Goal: Information Seeking & Learning: Learn about a topic

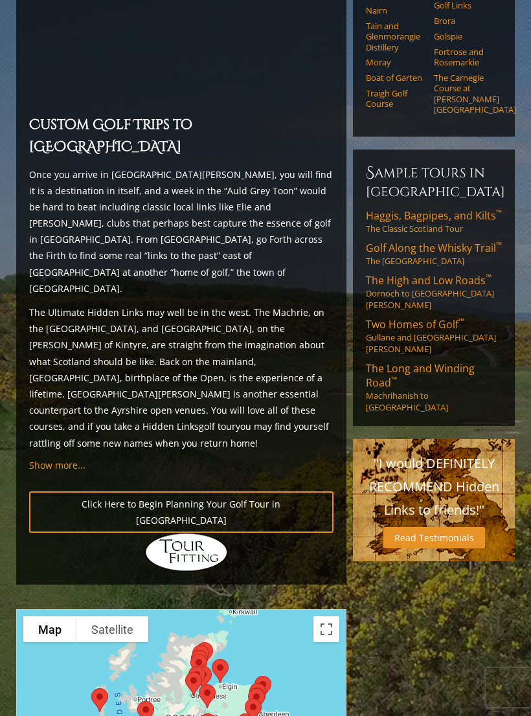
scroll to position [1074, 0]
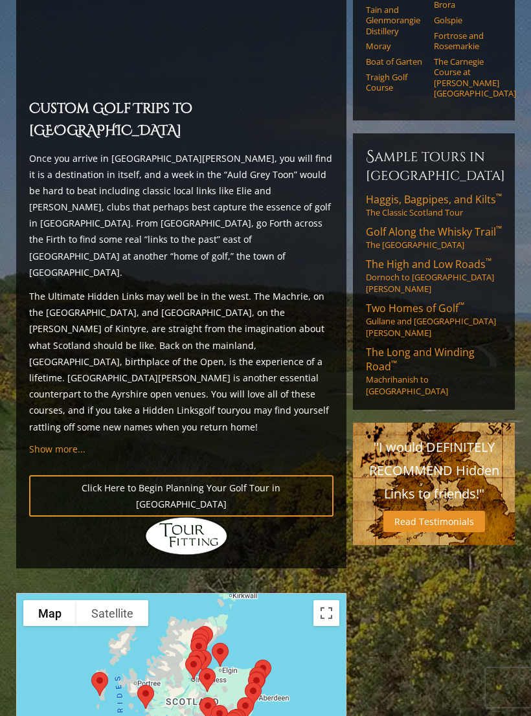
click at [328, 592] on div at bounding box center [181, 721] width 331 height 258
click at [328, 600] on button "Toggle fullscreen view" at bounding box center [326, 613] width 26 height 26
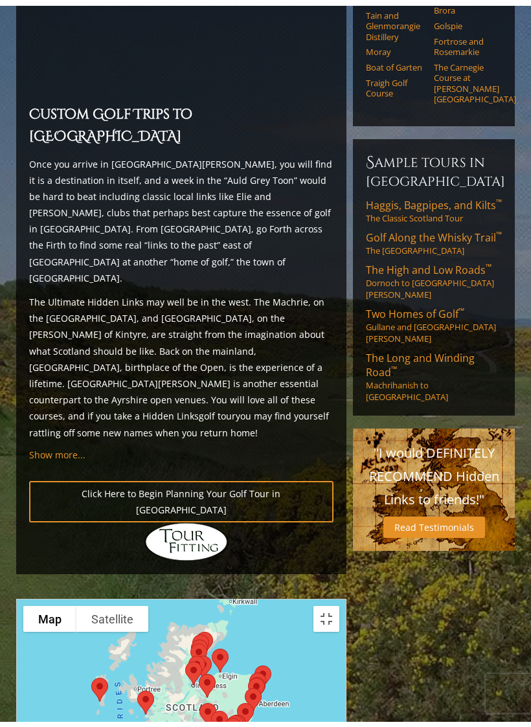
scroll to position [16, 0]
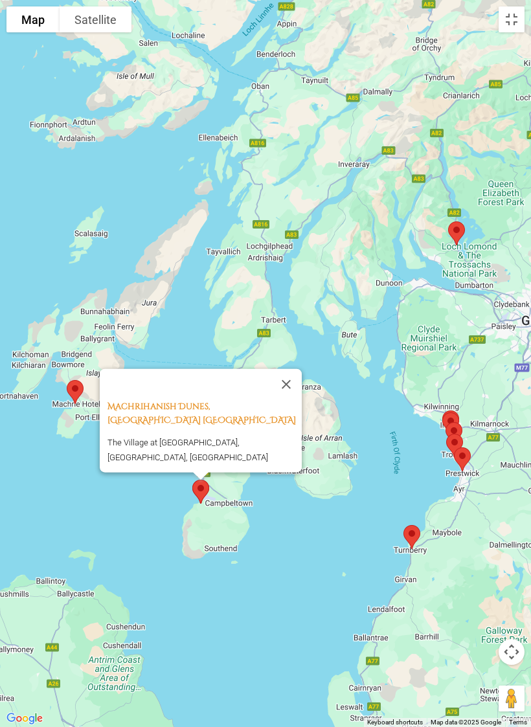
click at [289, 375] on button "Close" at bounding box center [286, 383] width 31 height 31
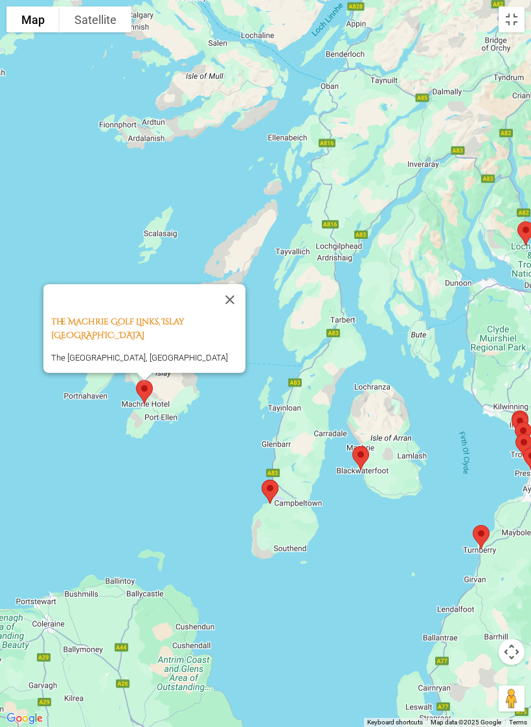
click at [229, 306] on button "Close" at bounding box center [229, 299] width 31 height 31
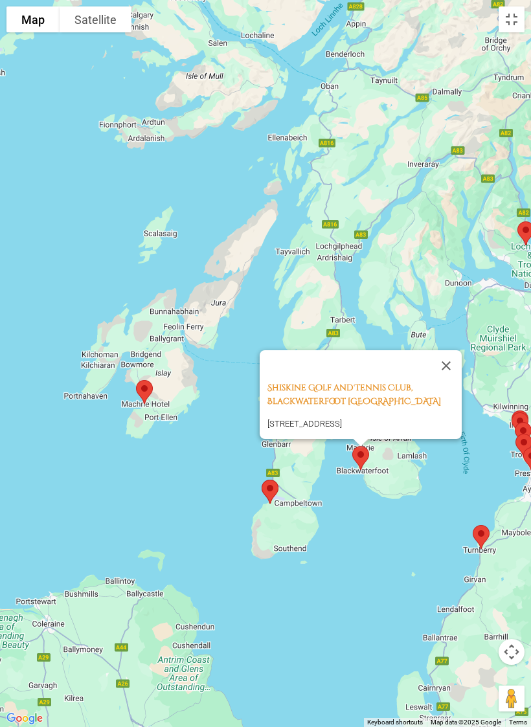
click at [454, 350] on button "Close" at bounding box center [445, 365] width 31 height 31
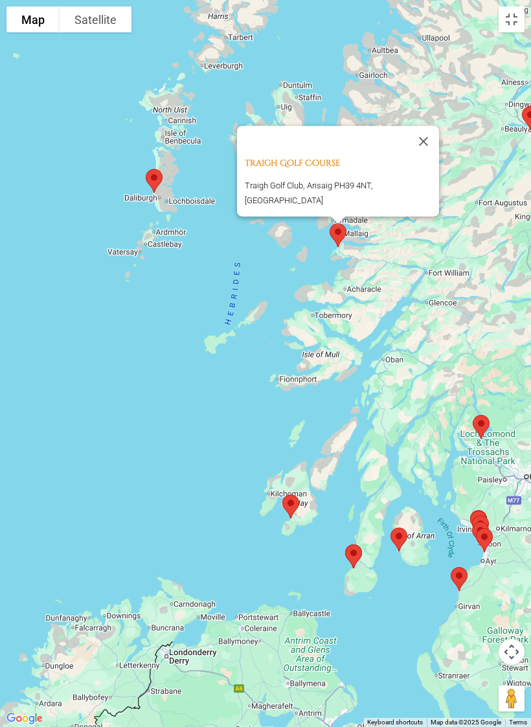
click at [419, 141] on button "Close" at bounding box center [423, 141] width 31 height 31
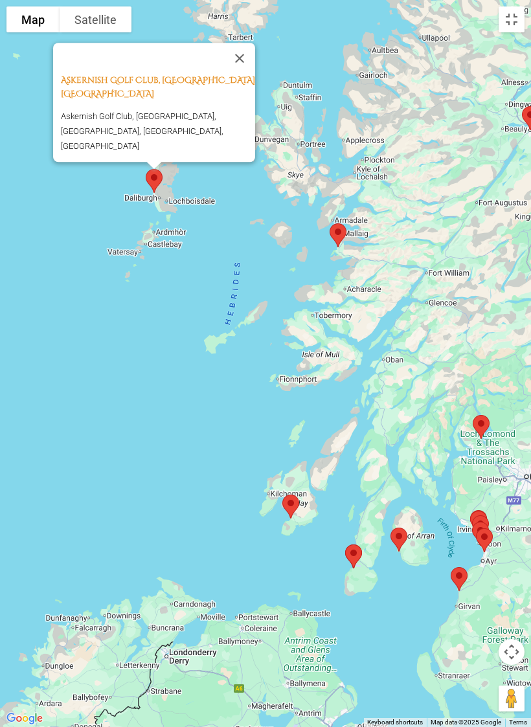
click at [255, 69] on button "Close" at bounding box center [239, 58] width 31 height 31
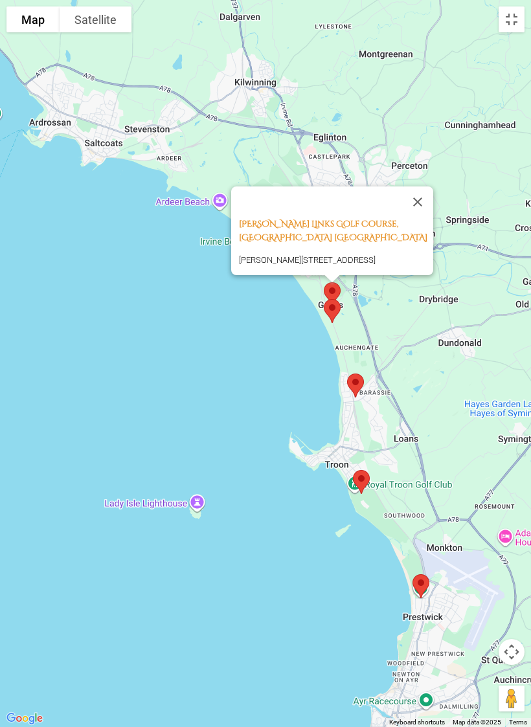
click at [419, 186] on button "Close" at bounding box center [417, 201] width 31 height 31
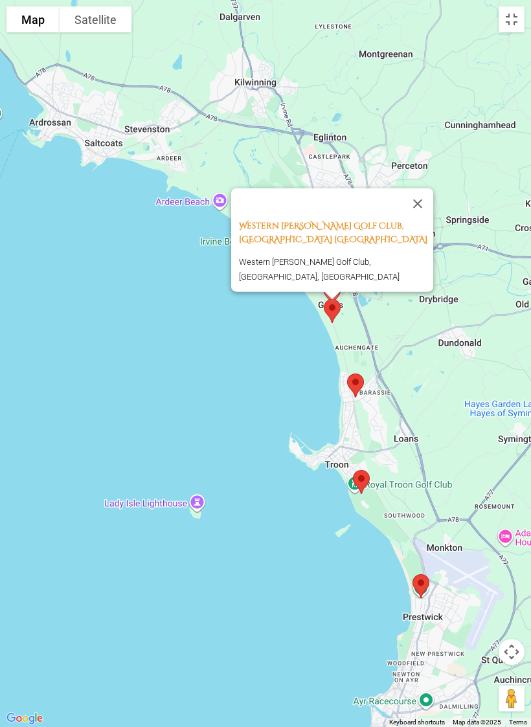
click at [419, 216] on button "Close" at bounding box center [417, 203] width 31 height 31
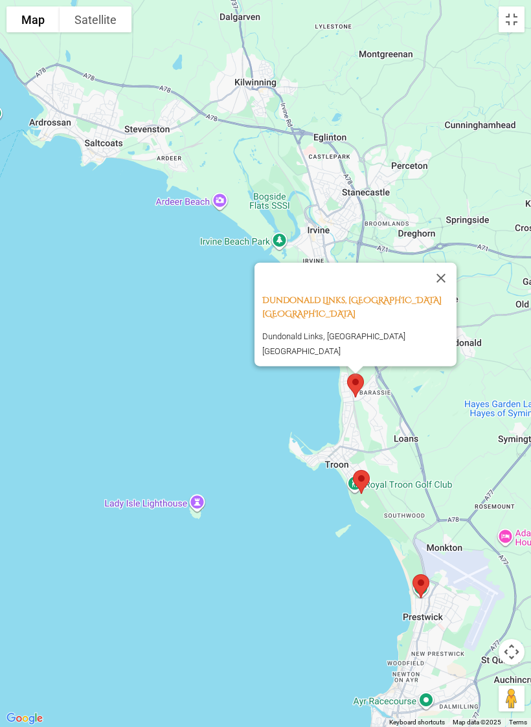
click at [437, 293] on button "Close" at bounding box center [440, 277] width 31 height 31
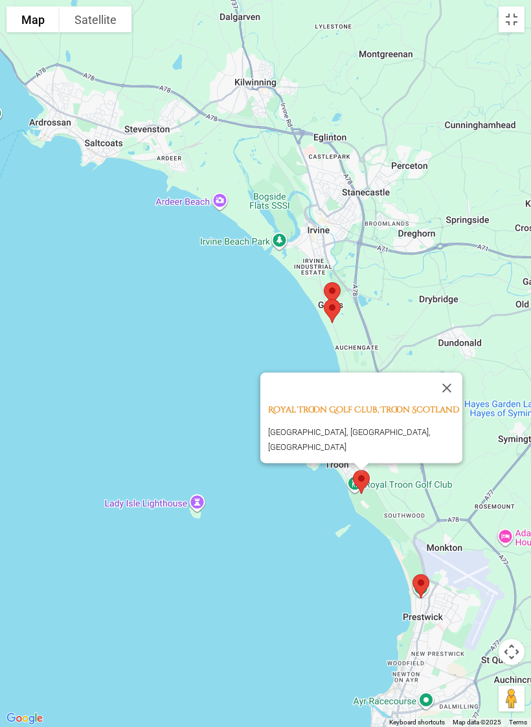
click at [462, 372] on button "Close" at bounding box center [446, 387] width 31 height 31
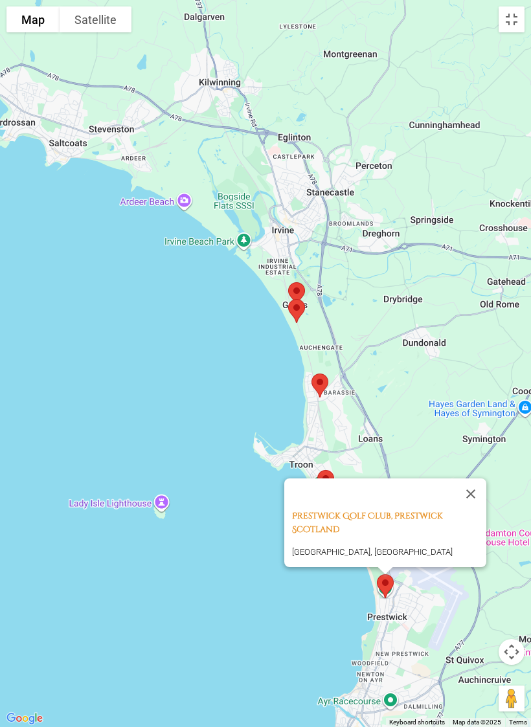
click at [485, 478] on button "Close" at bounding box center [470, 493] width 31 height 31
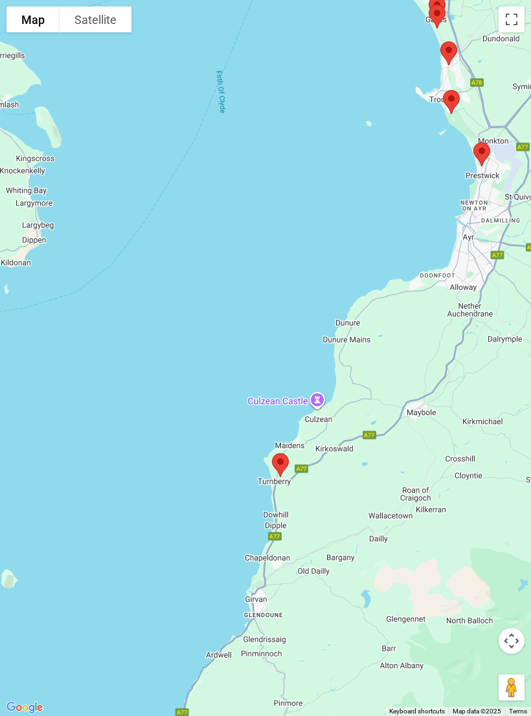
scroll to position [502, 0]
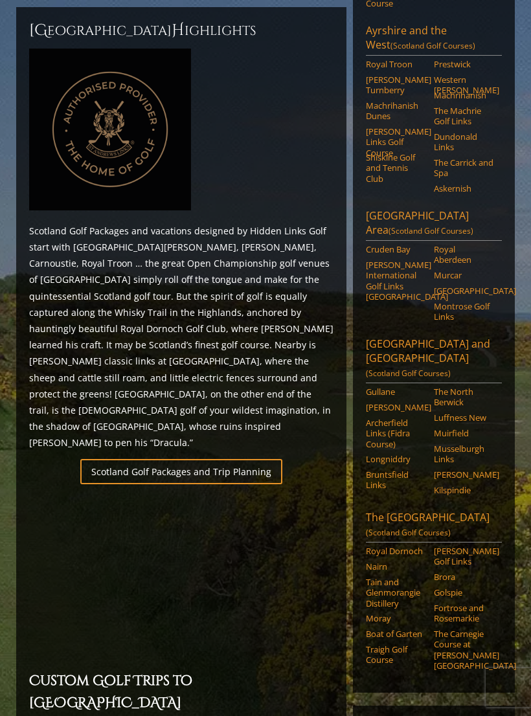
click at [474, 90] on link "Machrihanish" at bounding box center [464, 95] width 60 height 10
click at [466, 106] on link "The Machrie Golf Links" at bounding box center [464, 116] width 60 height 21
click at [390, 100] on link "Machrihanish Dunes" at bounding box center [396, 110] width 60 height 21
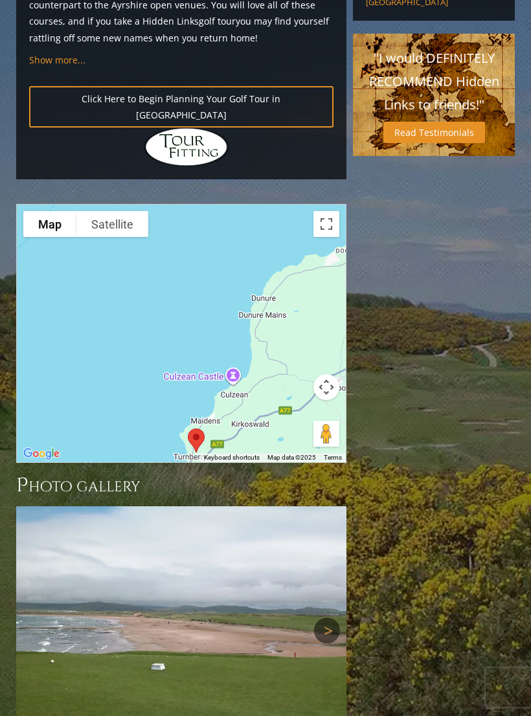
scroll to position [1461, 0]
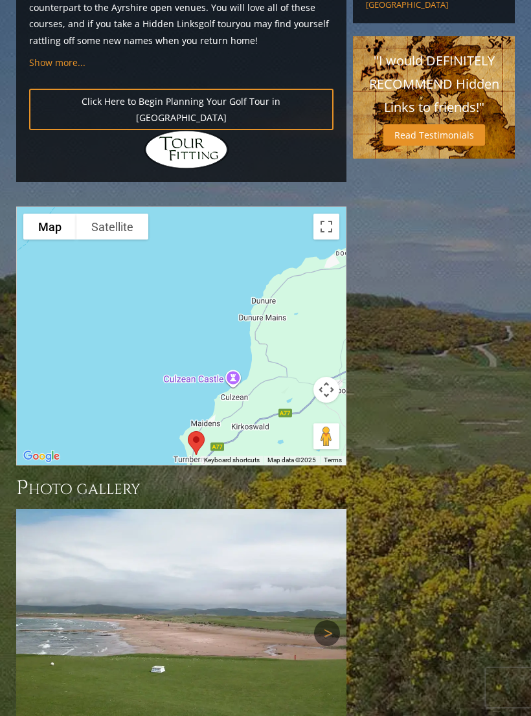
click at [327, 214] on button "Toggle fullscreen view" at bounding box center [326, 227] width 26 height 26
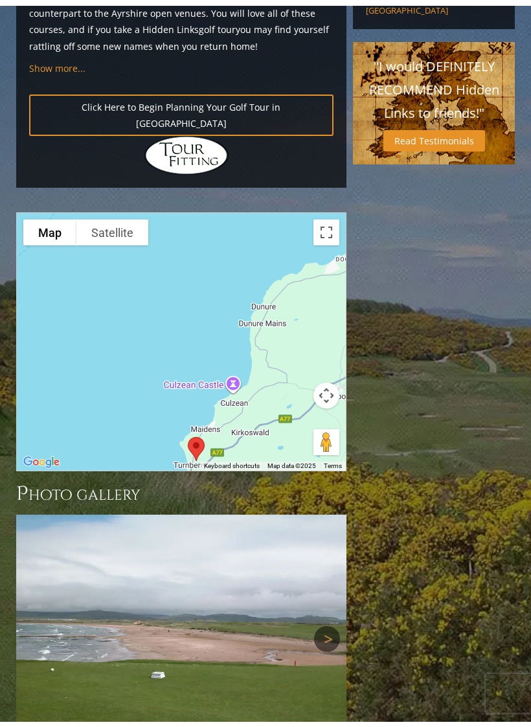
scroll to position [16, 0]
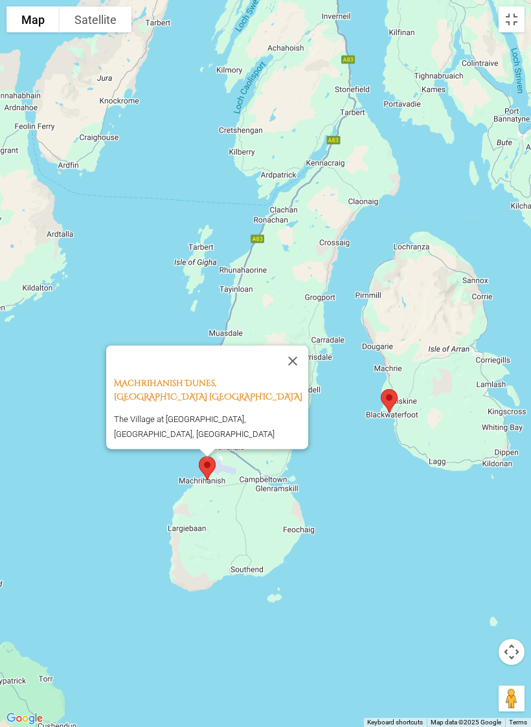
click at [301, 354] on button "Close" at bounding box center [292, 360] width 31 height 31
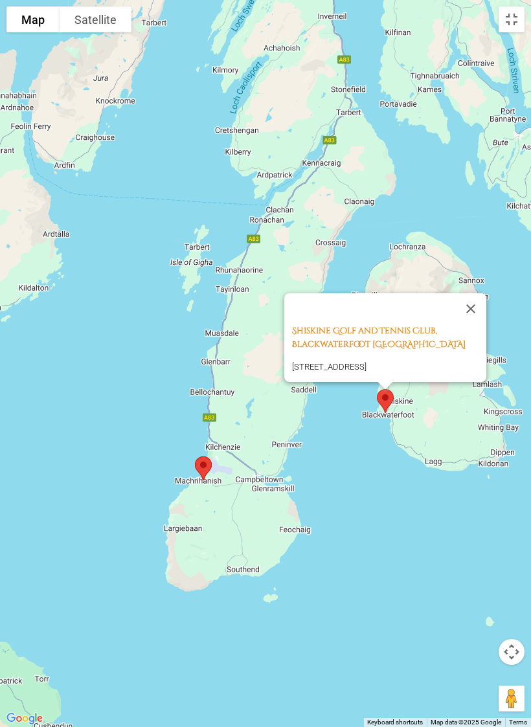
click at [476, 293] on button "Close" at bounding box center [470, 308] width 31 height 31
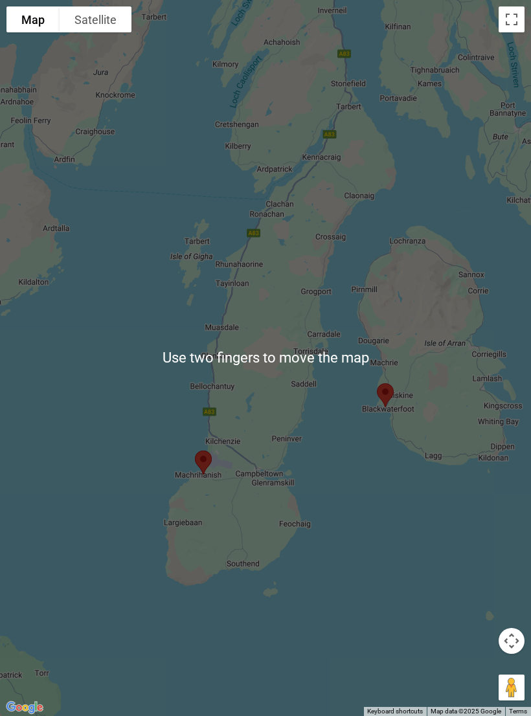
scroll to position [1304, 0]
